Goal: Transaction & Acquisition: Book appointment/travel/reservation

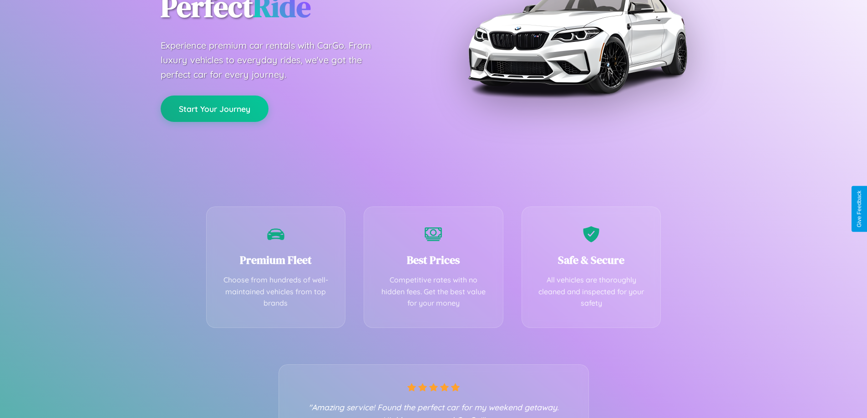
scroll to position [179, 0]
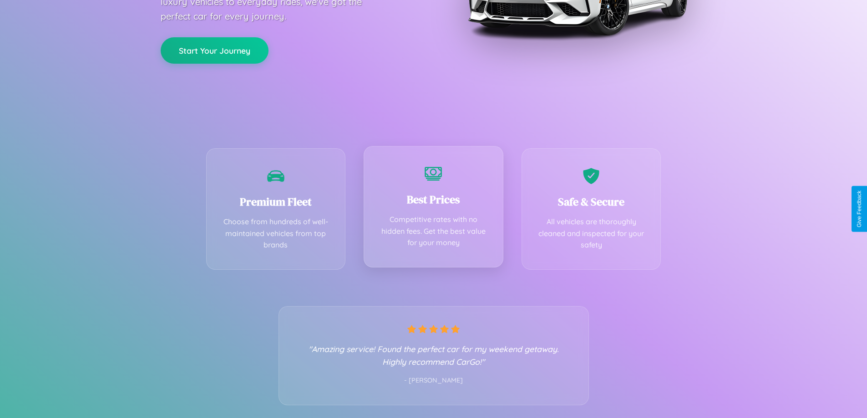
click at [433, 209] on div "Best Prices Competitive rates with no hidden fees. Get the best value for your …" at bounding box center [433, 206] width 140 height 121
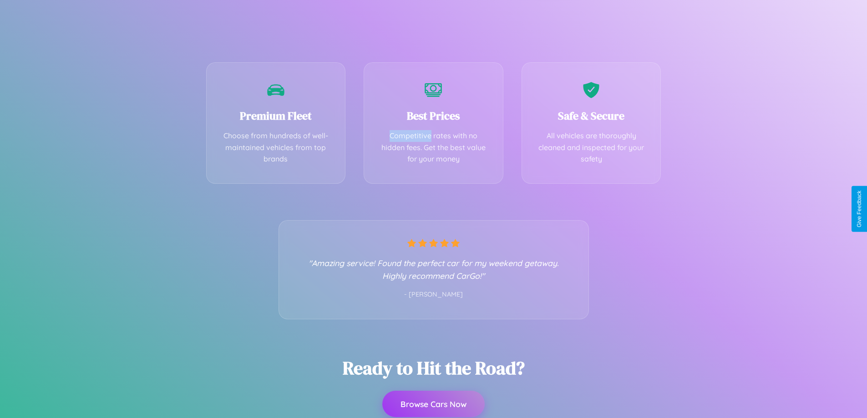
click at [433, 404] on button "Browse Cars Now" at bounding box center [433, 404] width 102 height 26
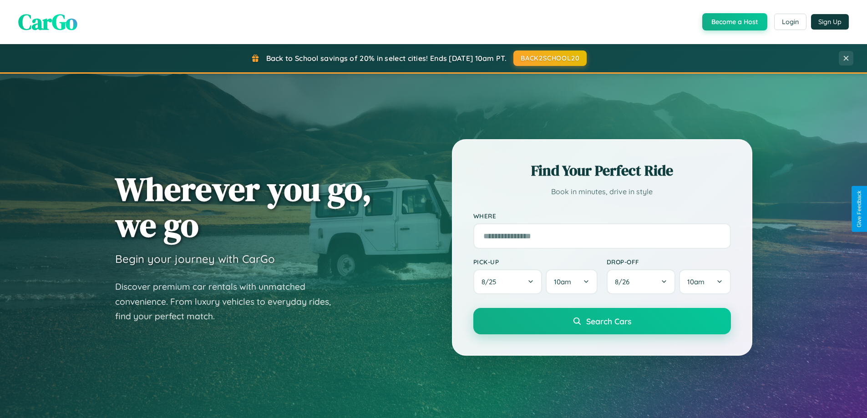
scroll to position [27, 0]
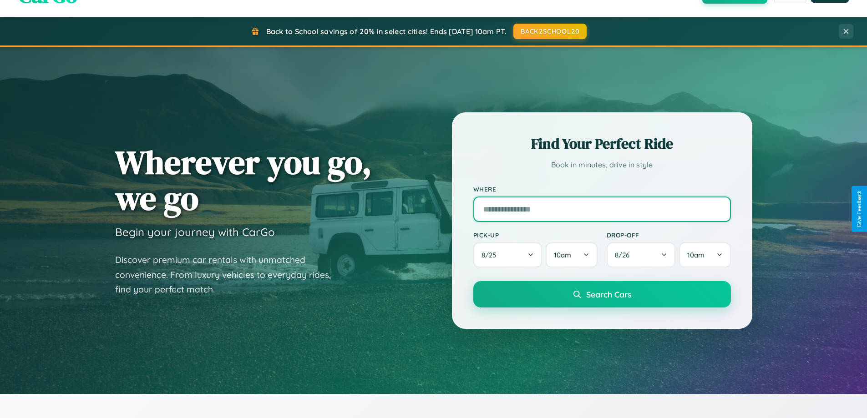
click at [601, 209] on input "text" at bounding box center [601, 209] width 257 height 25
type input "**********"
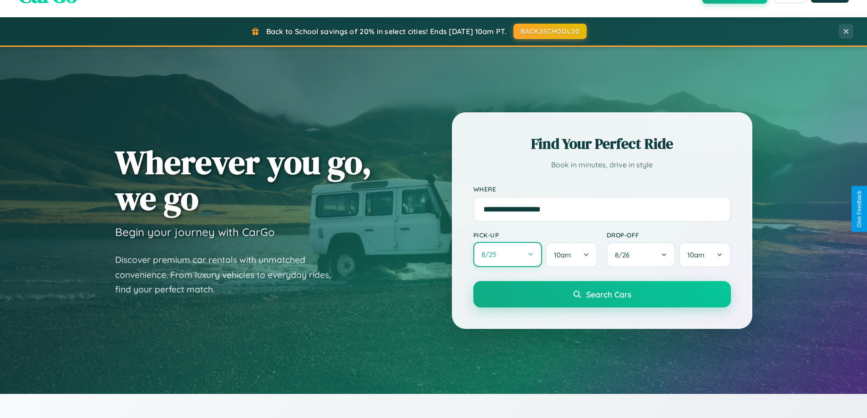
click at [507, 255] on button "8 / 25" at bounding box center [507, 254] width 69 height 25
select select "*"
select select "****"
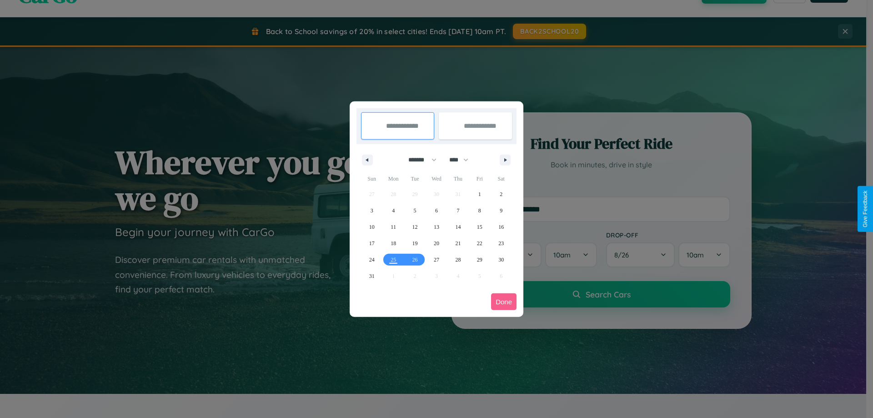
drag, startPoint x: 418, startPoint y: 160, endPoint x: 437, endPoint y: 182, distance: 29.1
click at [418, 160] on select "******* ******** ***** ***** *** **** **** ****** ********* ******* ******** **…" at bounding box center [421, 159] width 39 height 15
select select "**"
click at [436, 210] on span "5" at bounding box center [436, 210] width 3 height 16
type input "**********"
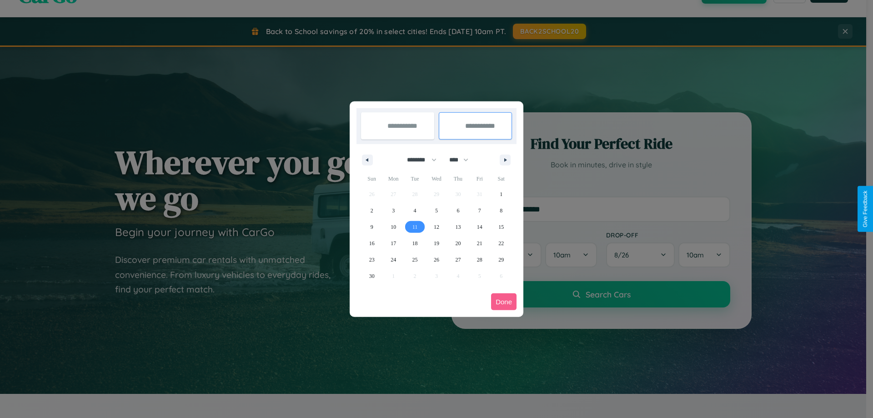
click at [415, 227] on span "11" at bounding box center [415, 227] width 5 height 16
type input "**********"
click at [504, 302] on button "Done" at bounding box center [503, 301] width 25 height 17
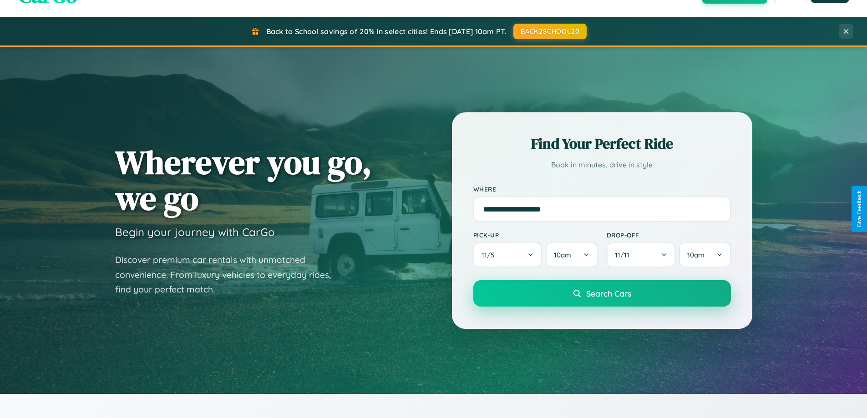
click at [601, 293] on span "Search Cars" at bounding box center [608, 293] width 45 height 10
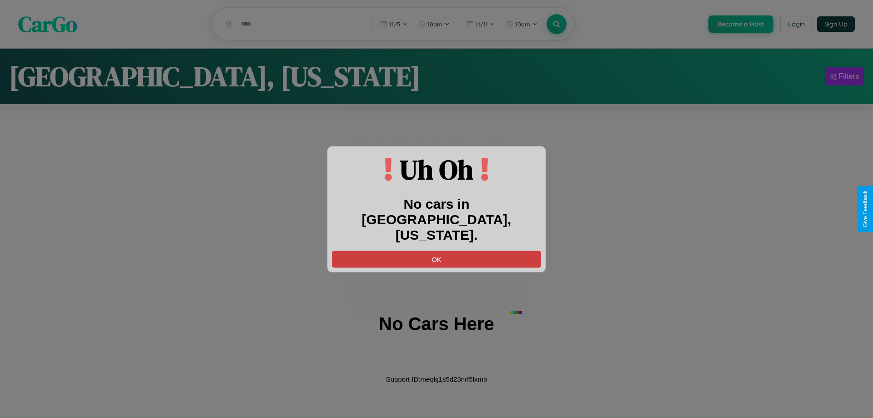
click at [437, 251] on button "OK" at bounding box center [436, 259] width 209 height 17
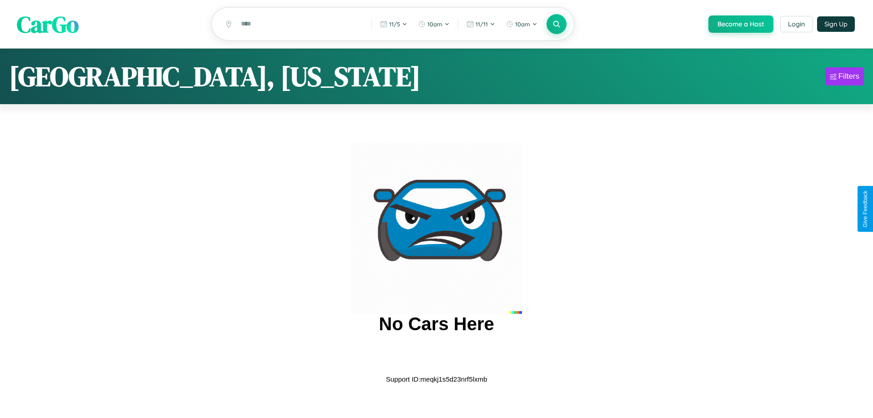
click at [48, 25] on span "CarGo" at bounding box center [48, 23] width 62 height 31
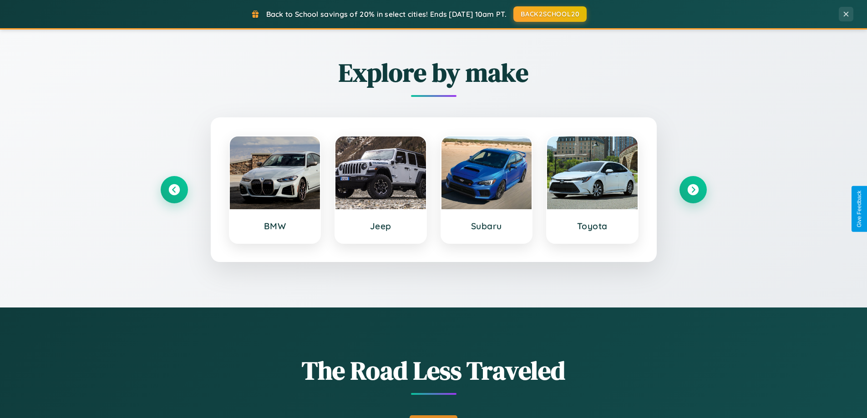
scroll to position [626, 0]
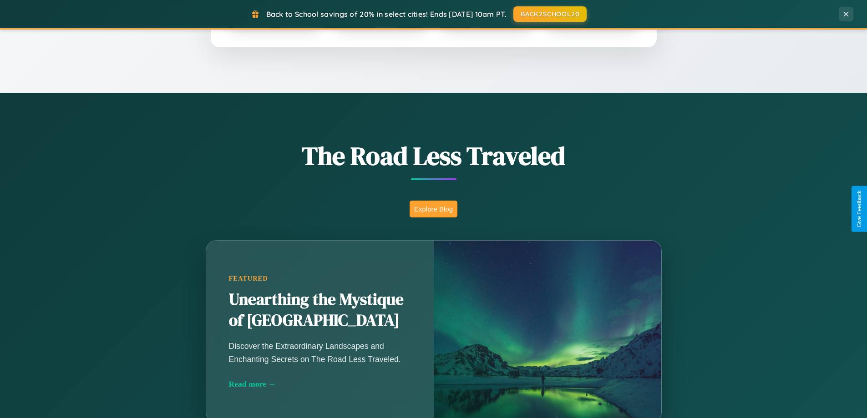
click at [433, 209] on button "Explore Blog" at bounding box center [433, 209] width 48 height 17
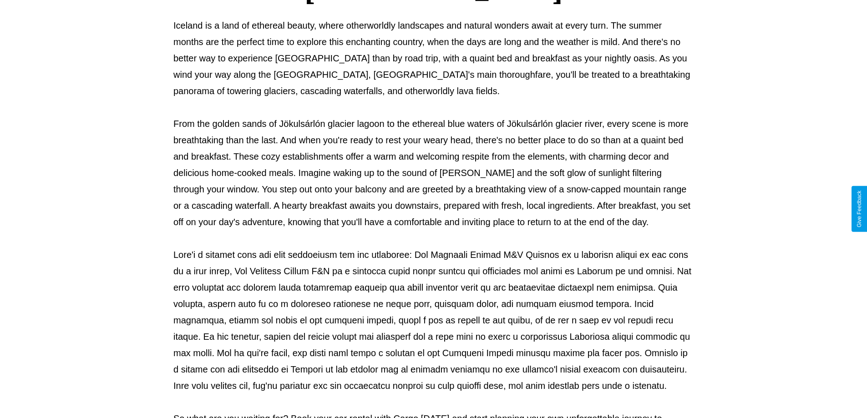
scroll to position [294, 0]
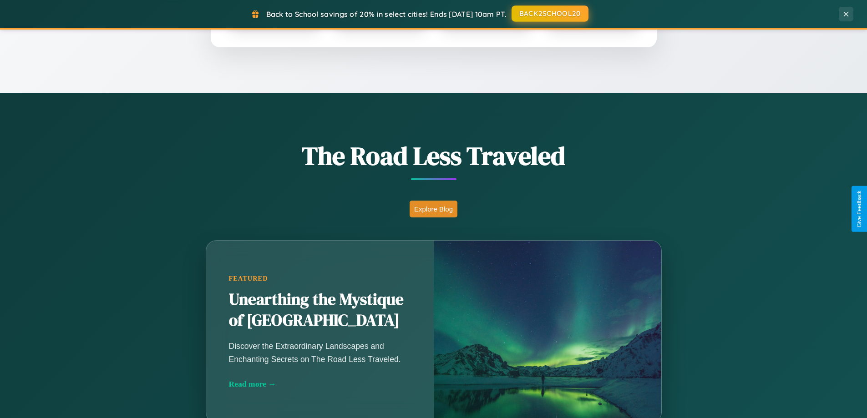
click at [549, 14] on button "BACK2SCHOOL20" at bounding box center [549, 13] width 77 height 16
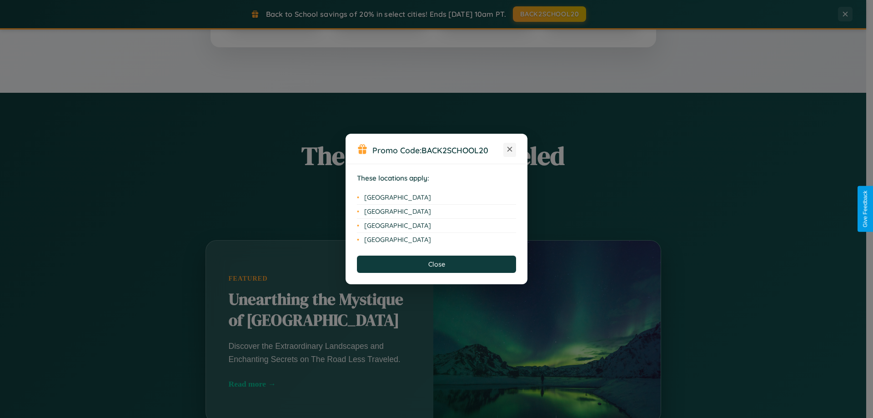
click at [510, 150] on icon at bounding box center [510, 149] width 5 height 5
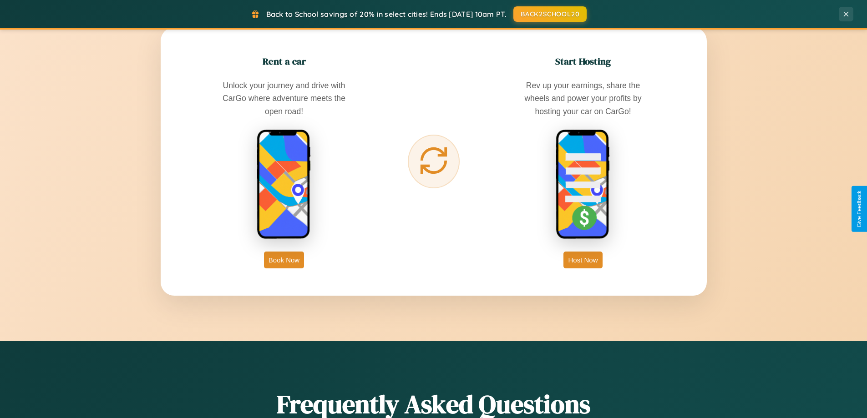
scroll to position [1750, 0]
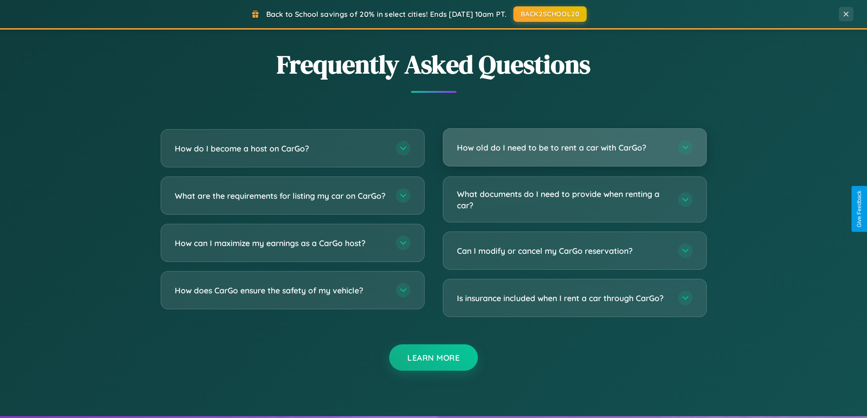
click at [574, 147] on h3 "How old do I need to be to rent a car with CarGo?" at bounding box center [563, 147] width 212 height 11
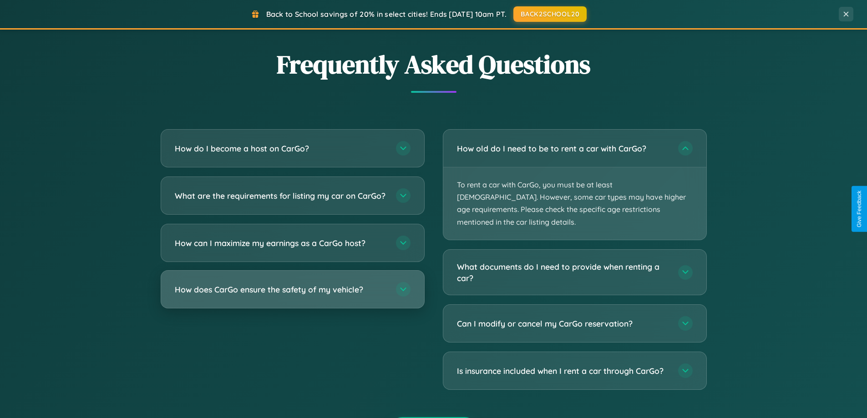
click at [292, 295] on h3 "How does CarGo ensure the safety of my vehicle?" at bounding box center [281, 289] width 212 height 11
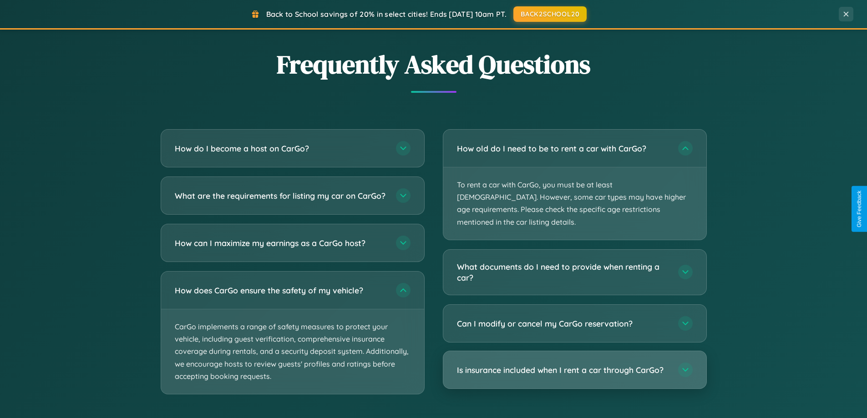
click at [574, 364] on h3 "Is insurance included when I rent a car through CarGo?" at bounding box center [563, 369] width 212 height 11
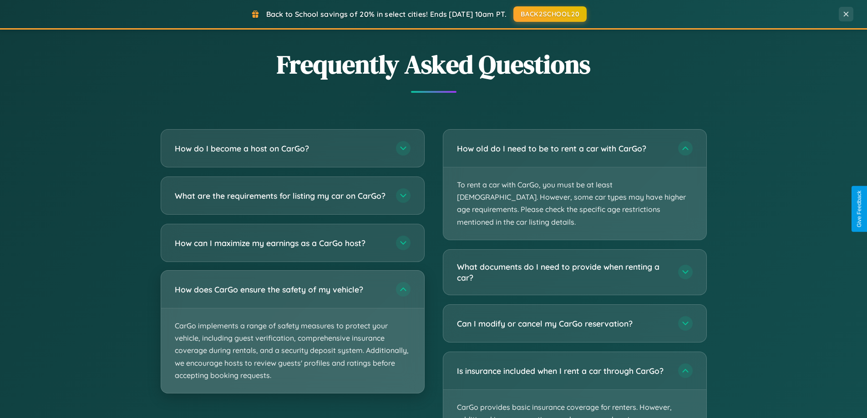
click at [292, 340] on p "CarGo implements a range of safety measures to protect your vehicle, including …" at bounding box center [292, 350] width 263 height 85
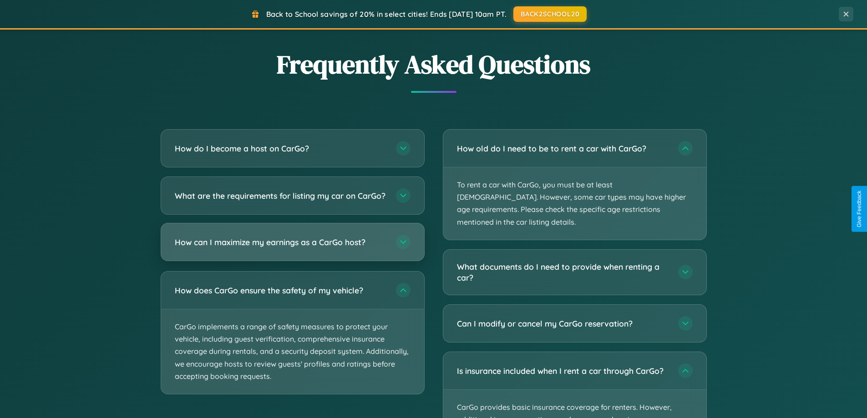
click at [292, 248] on h3 "How can I maximize my earnings as a CarGo host?" at bounding box center [281, 242] width 212 height 11
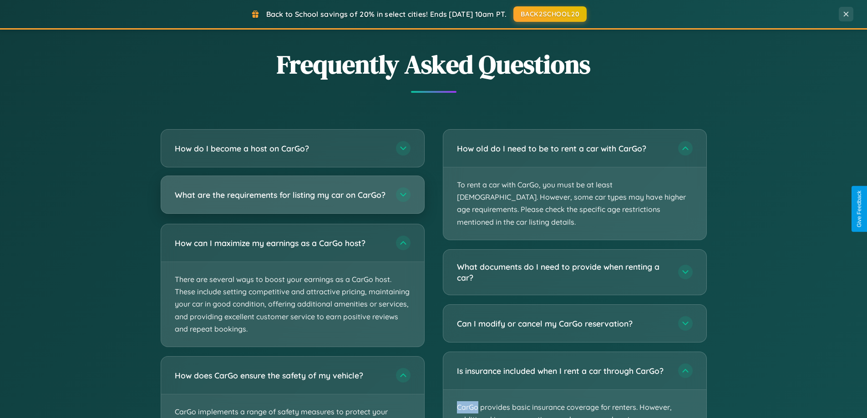
click at [292, 199] on h3 "What are the requirements for listing my car on CarGo?" at bounding box center [281, 194] width 212 height 11
